Goal: Check status

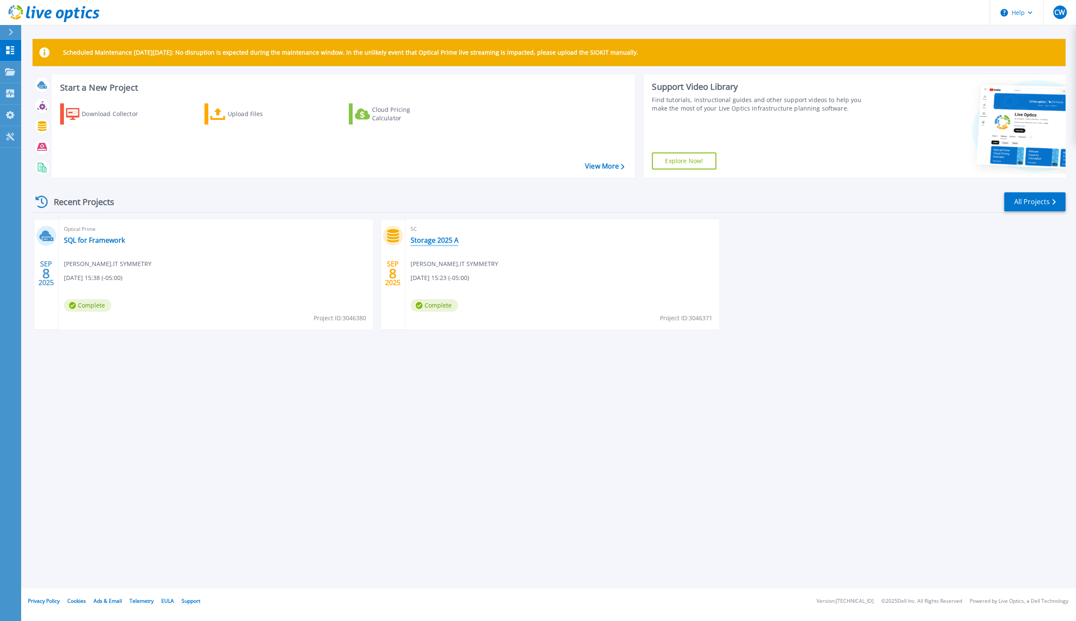
click at [433, 239] on link "Storage 2025 A" at bounding box center [435, 240] width 48 height 8
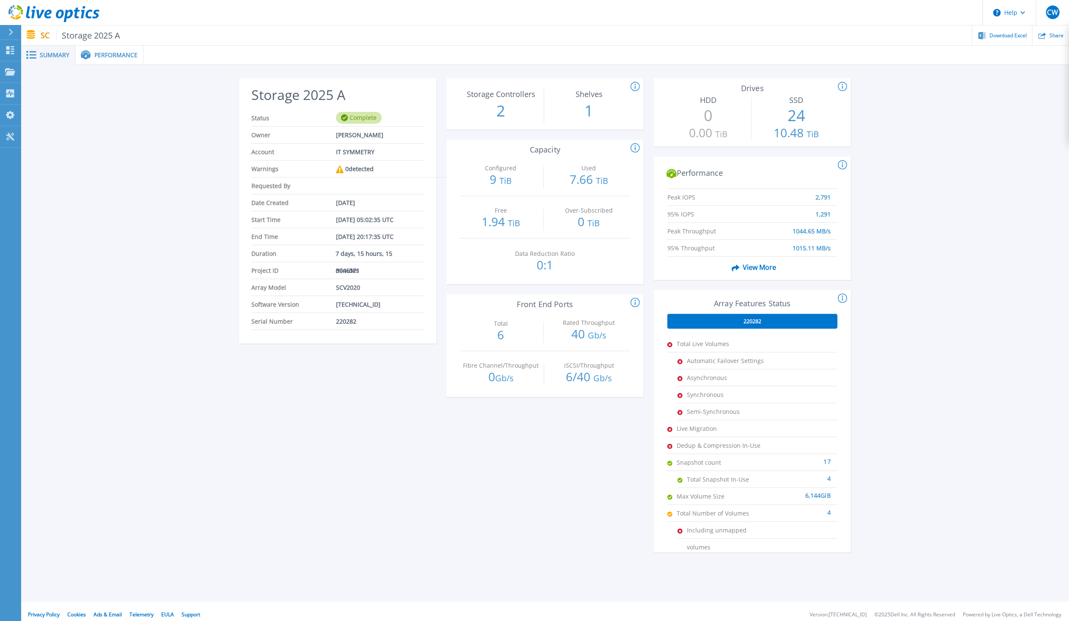
click at [120, 56] on span "Performance" at bounding box center [115, 55] width 43 height 6
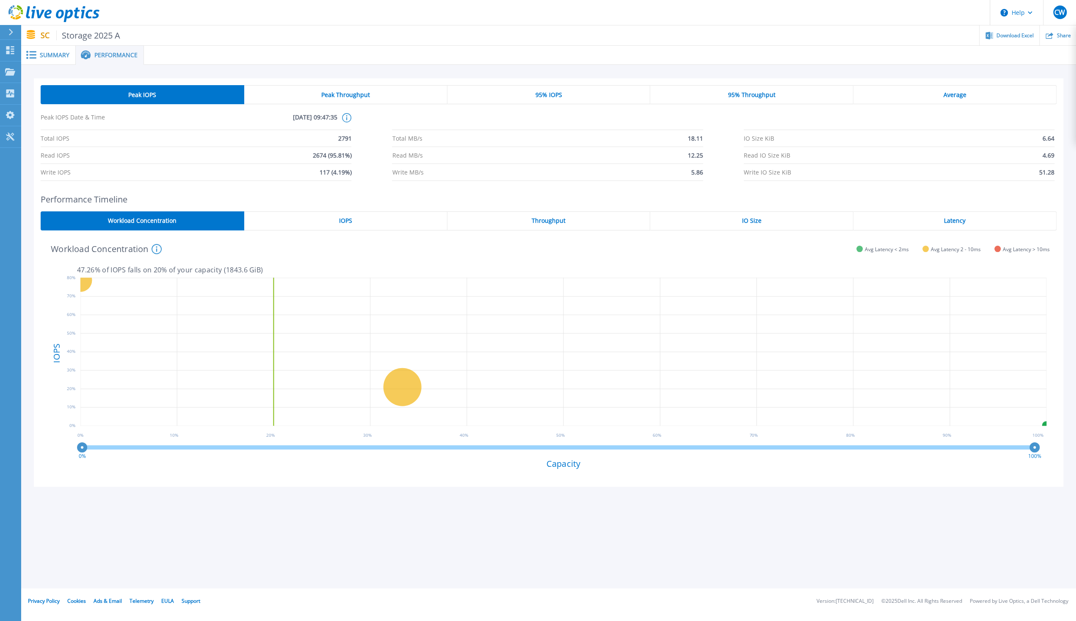
click at [363, 94] on span "Peak Throughput" at bounding box center [345, 94] width 49 height 7
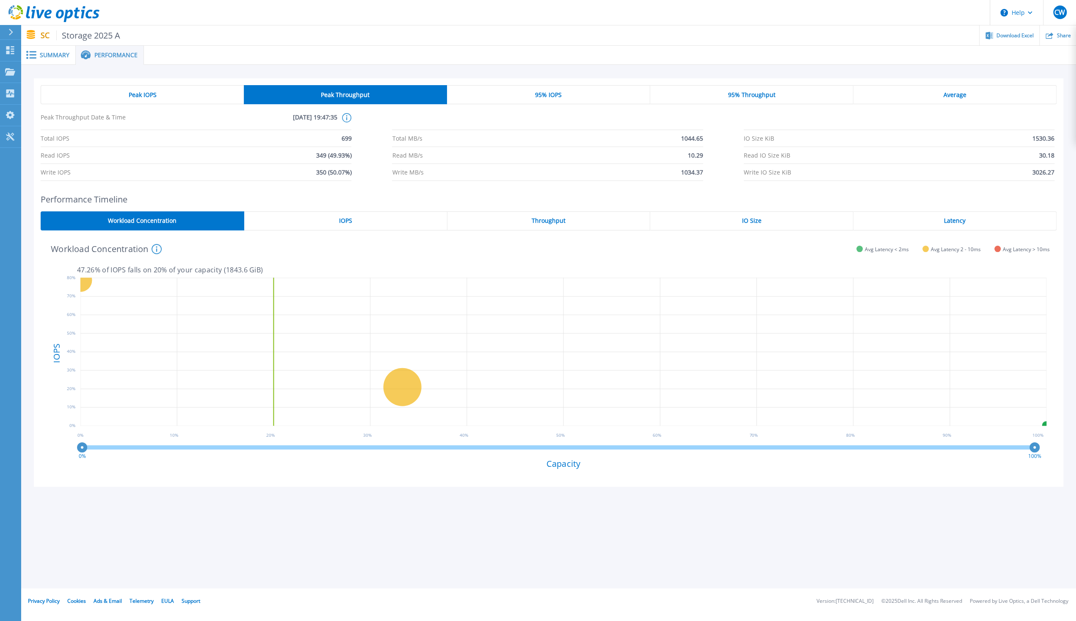
click at [568, 91] on div "95% IOPS" at bounding box center [548, 94] width 203 height 19
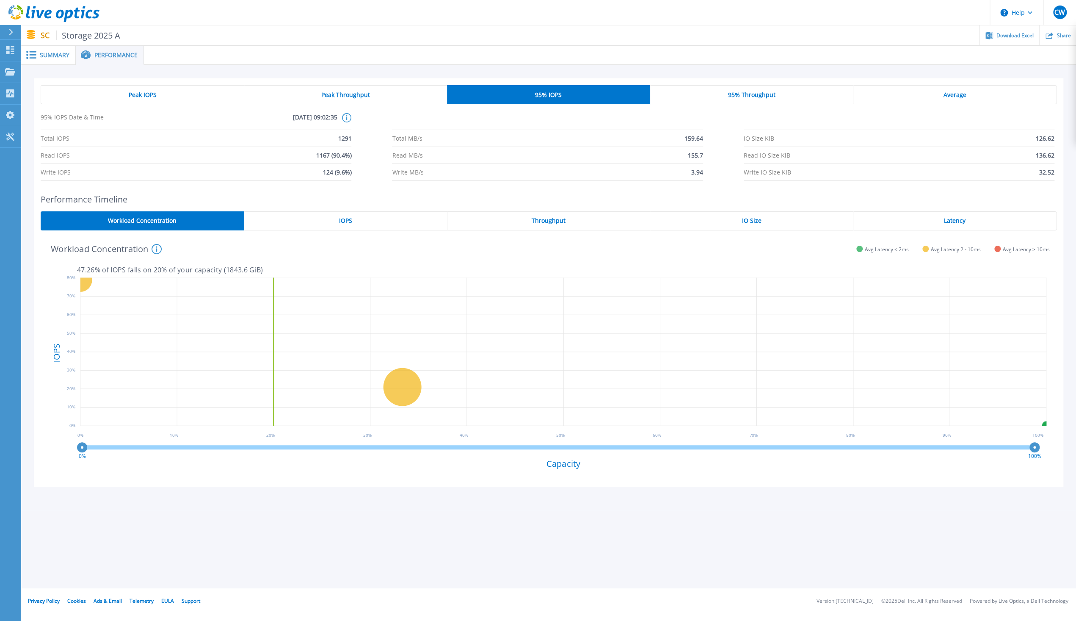
click at [731, 99] on div "95% Throughput" at bounding box center [751, 94] width 203 height 19
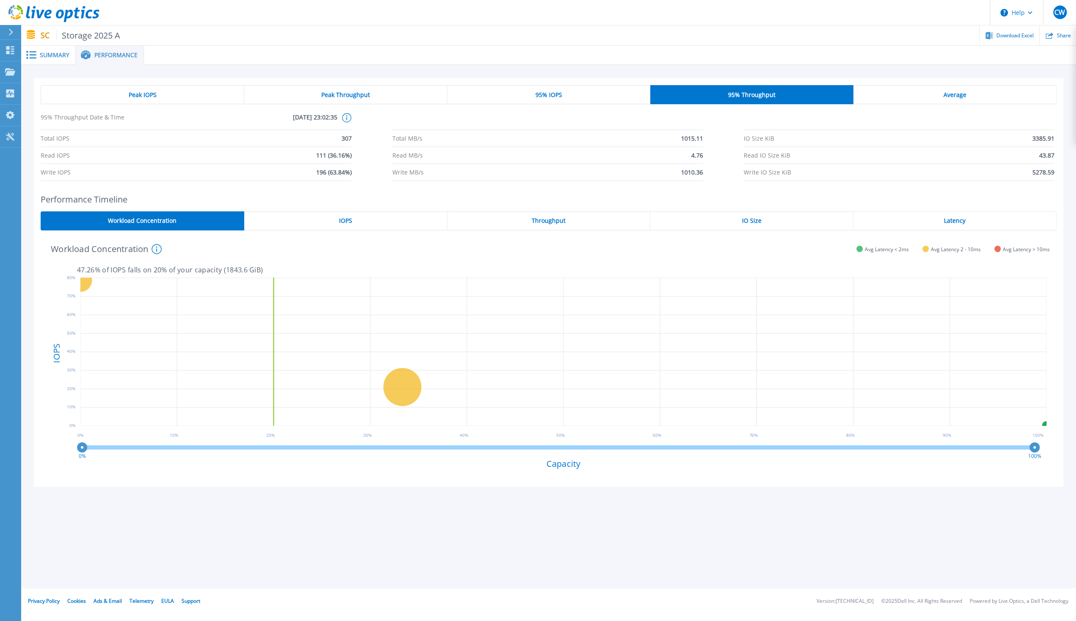
click at [983, 92] on div "Average" at bounding box center [954, 94] width 203 height 19
